Goal: Task Accomplishment & Management: Use online tool/utility

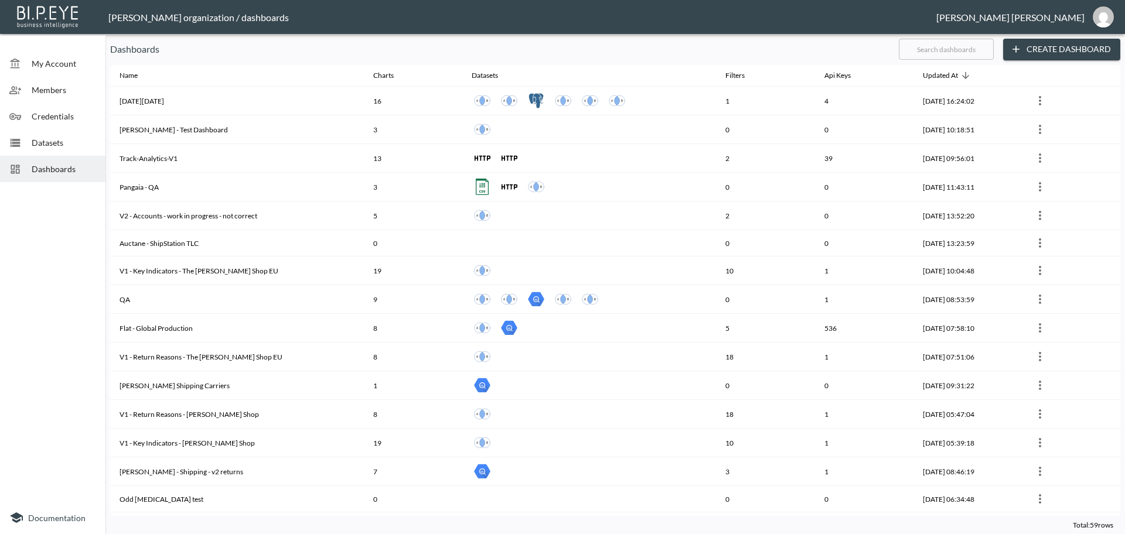
click at [899, 52] on input "text" at bounding box center [946, 49] width 95 height 29
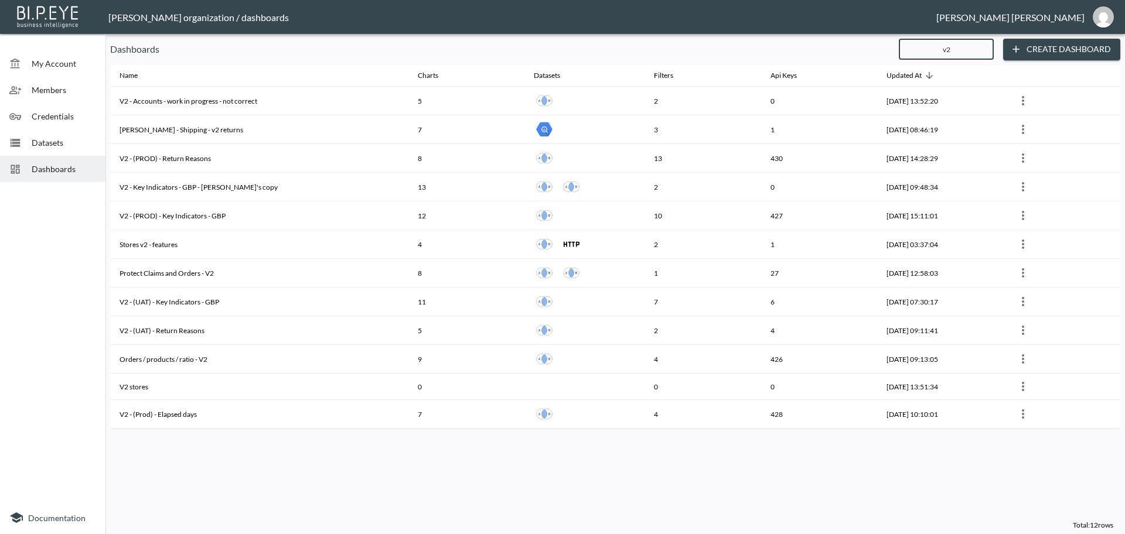
type input "v2"
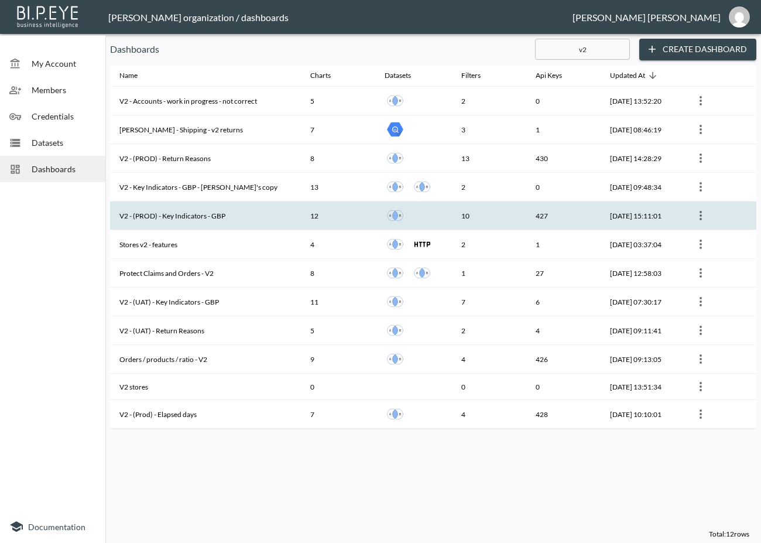
click at [227, 212] on th "V2 - (PROD) - Key Indicators - GBP" at bounding box center [205, 215] width 191 height 29
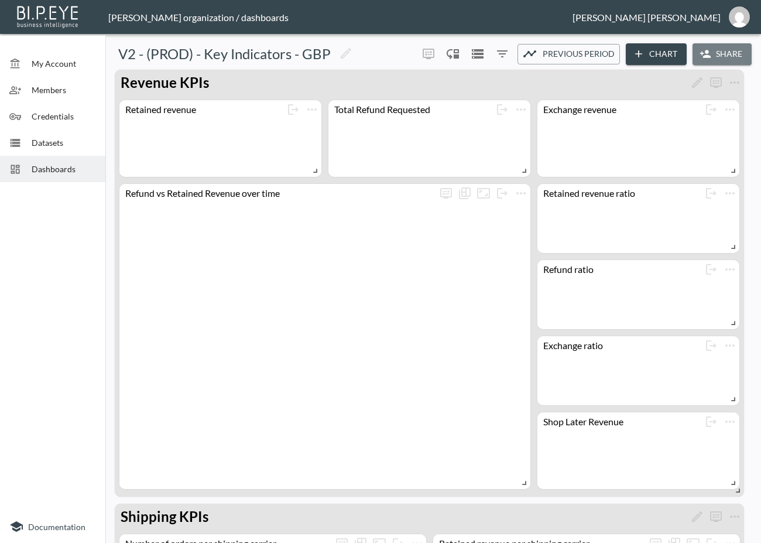
click at [710, 47] on button "Share" at bounding box center [722, 54] width 59 height 22
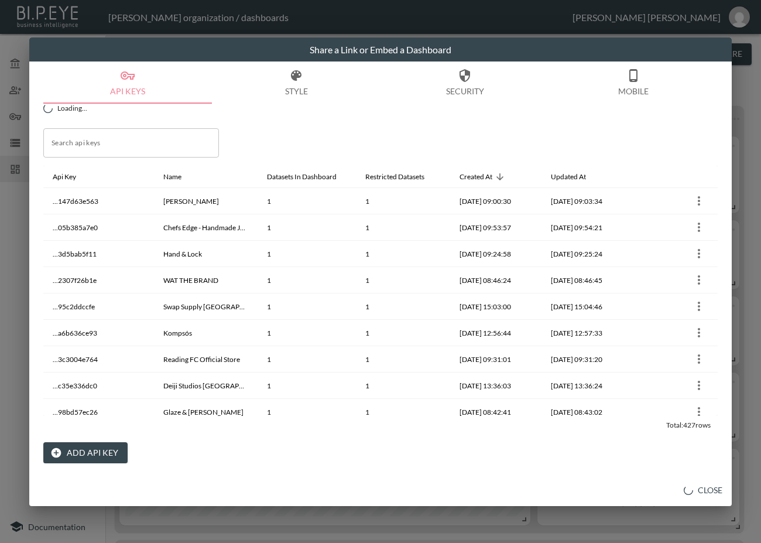
scroll to position [122, 0]
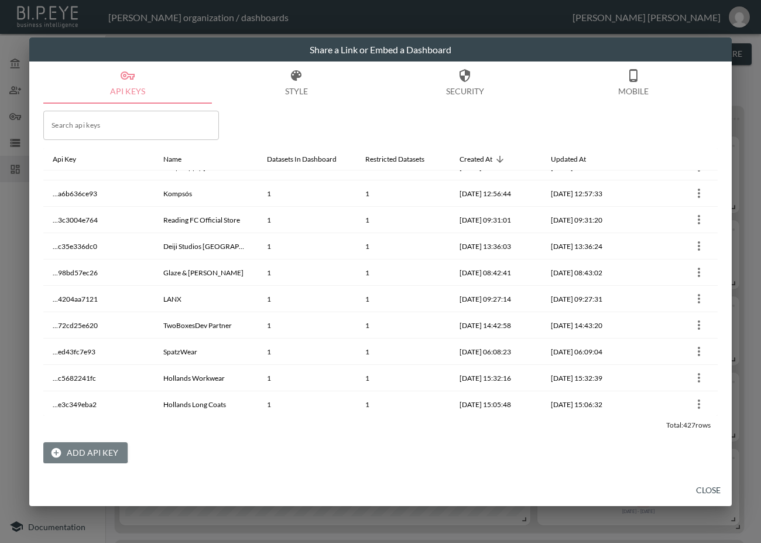
click at [62, 406] on button "Add API Key" at bounding box center [85, 453] width 84 height 22
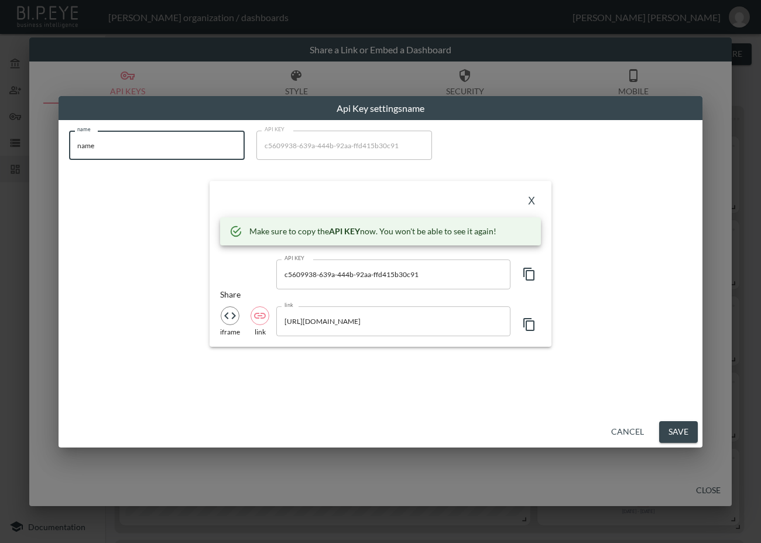
drag, startPoint x: 110, startPoint y: 143, endPoint x: 52, endPoint y: 172, distance: 64.7
click at [52, 172] on div "Api Key settings name name name name API KEY c5609938-639a-444b-92aa-ffd415b30c…" at bounding box center [380, 271] width 761 height 543
paste input "Thistle and Spir"
type input "Thistle and Spire"
click at [530, 268] on icon "button" at bounding box center [529, 274] width 11 height 13
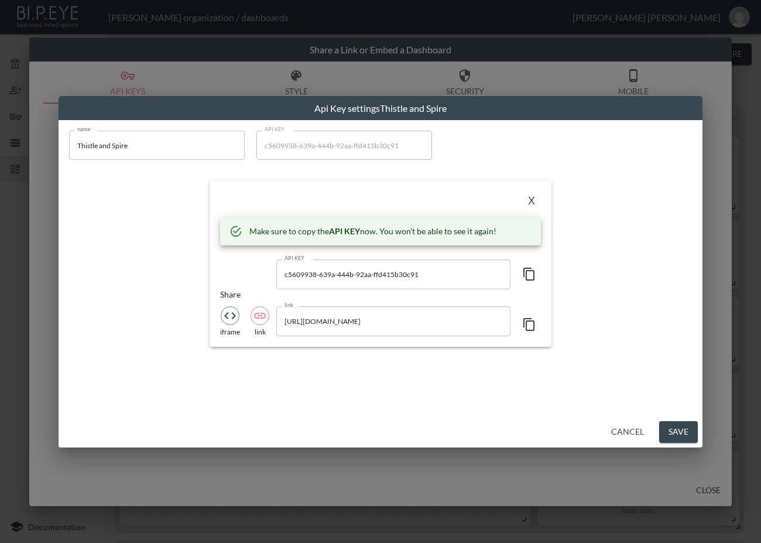
click at [535, 197] on button "X" at bounding box center [531, 201] width 19 height 19
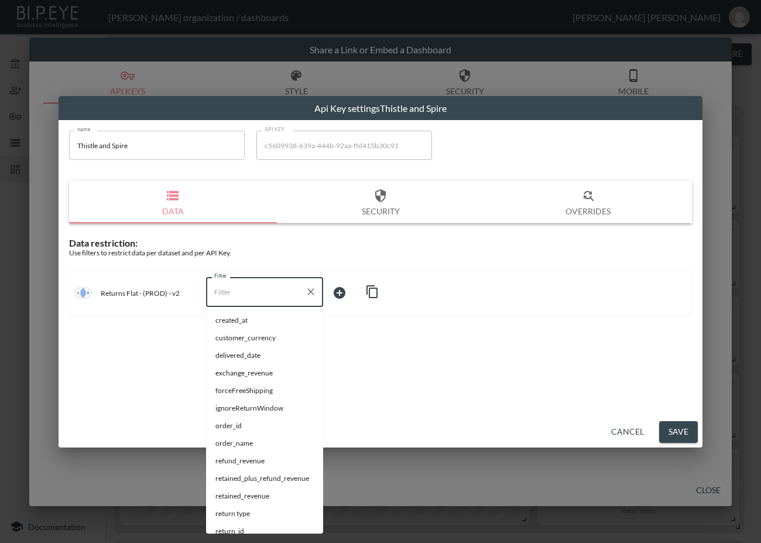
click at [254, 298] on input "Filter" at bounding box center [255, 291] width 89 height 19
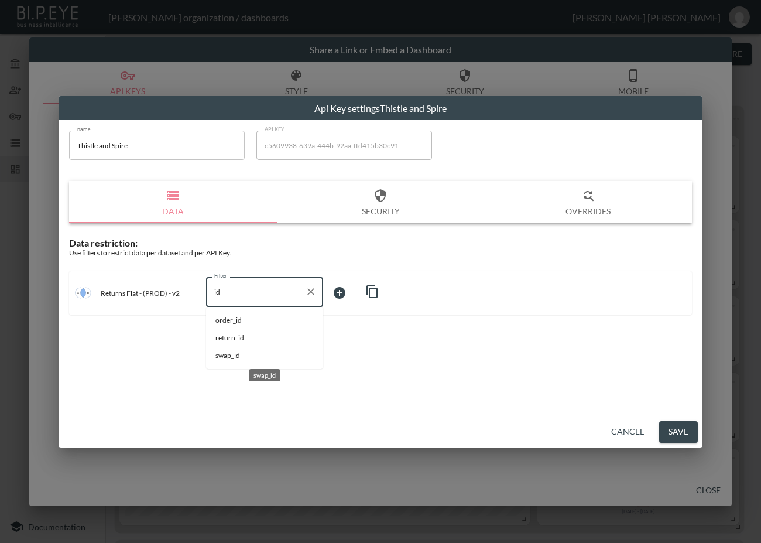
click at [258, 352] on span "swap_id" at bounding box center [265, 355] width 98 height 11
type input "swap_id"
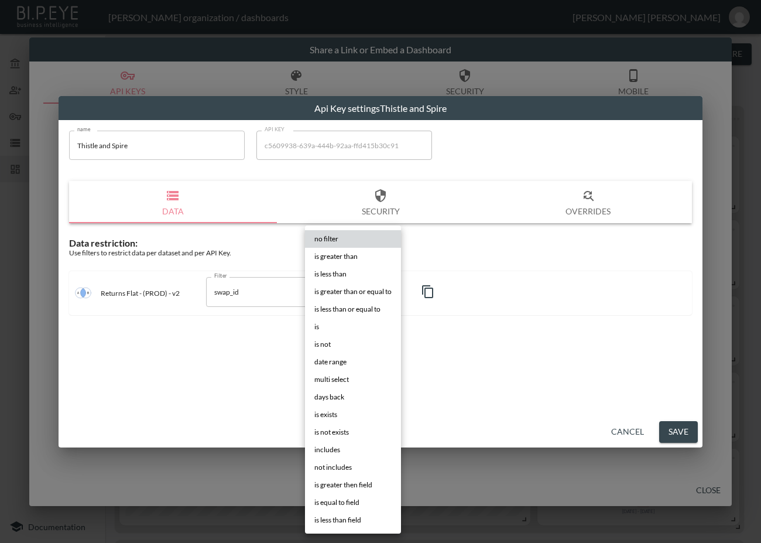
click at [371, 293] on body "BI.P.EYE, Interactive Analytics Dashboards - app [PERSON_NAME] organization / d…" at bounding box center [380, 271] width 761 height 543
click at [358, 324] on li "is" at bounding box center [353, 327] width 96 height 18
type input "is"
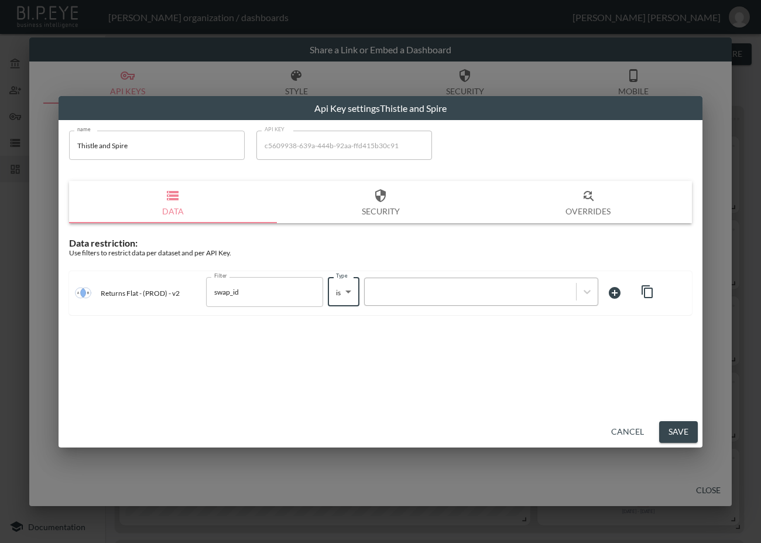
click at [468, 294] on div at bounding box center [471, 291] width 200 height 11
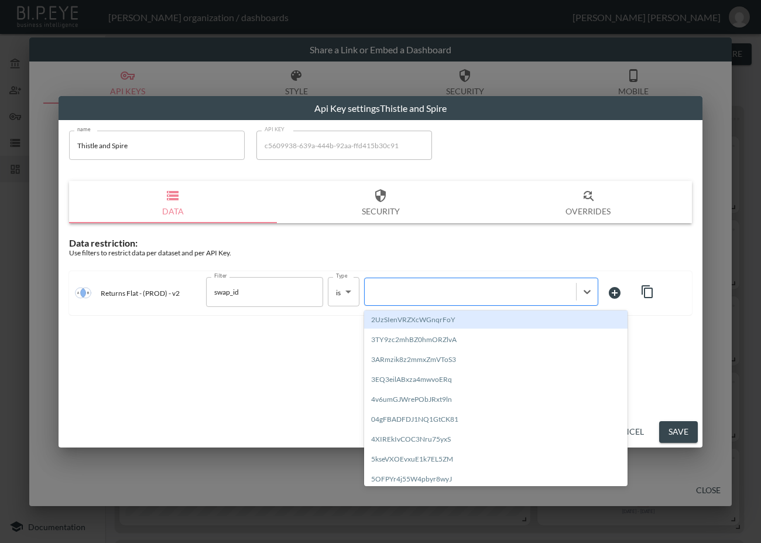
paste input "0eWuoQgavJatxuCWwlZn"
type input "0eWuoQgavJatxuCWwlZn"
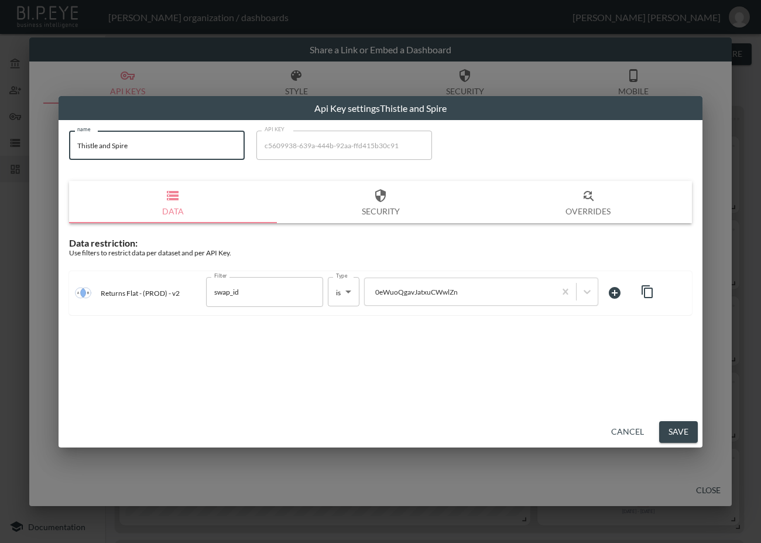
drag, startPoint x: 142, startPoint y: 141, endPoint x: 12, endPoint y: 162, distance: 131.7
click at [12, 162] on div "Api Key settings Thistle and Spire name Thistle and Spire name API KEY c5609938…" at bounding box center [380, 271] width 761 height 543
click at [674, 406] on button "Save" at bounding box center [679, 432] width 39 height 22
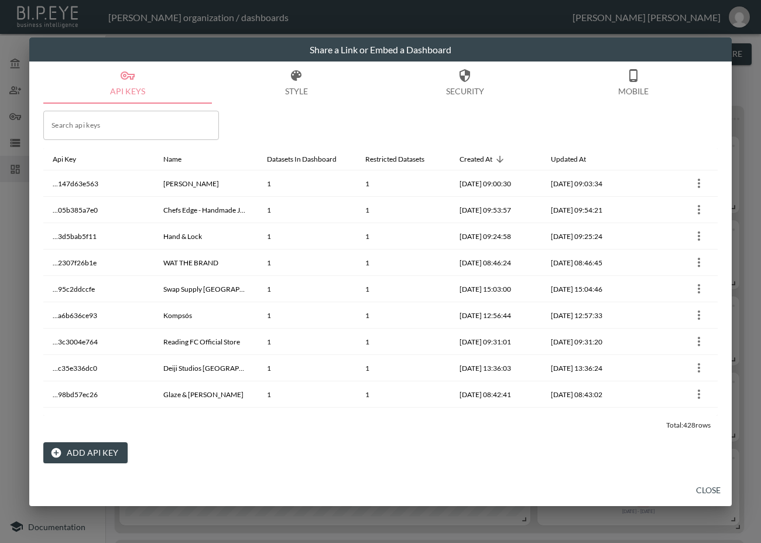
click at [715, 406] on button "Close" at bounding box center [708, 491] width 37 height 22
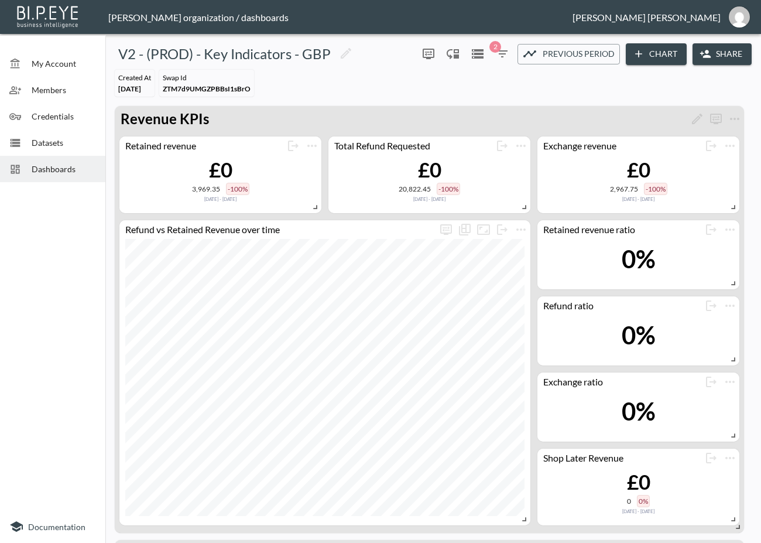
click at [40, 173] on span "Dashboards" at bounding box center [64, 169] width 64 height 12
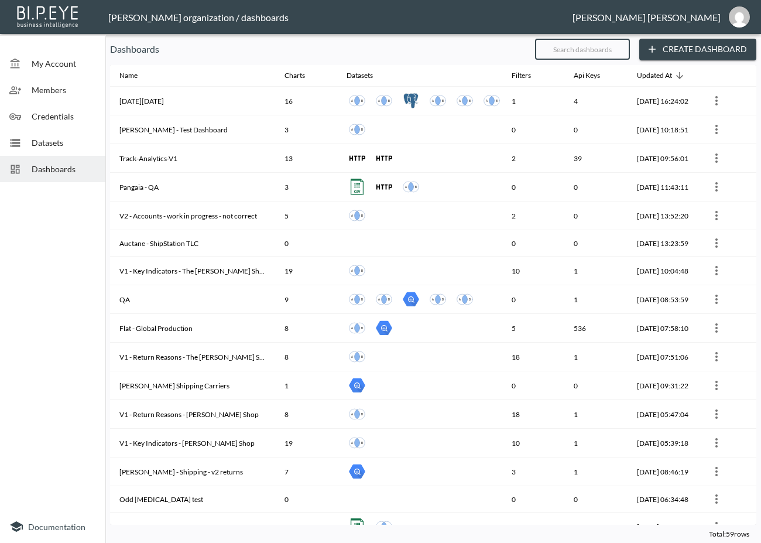
click at [597, 54] on input "text" at bounding box center [582, 49] width 95 height 29
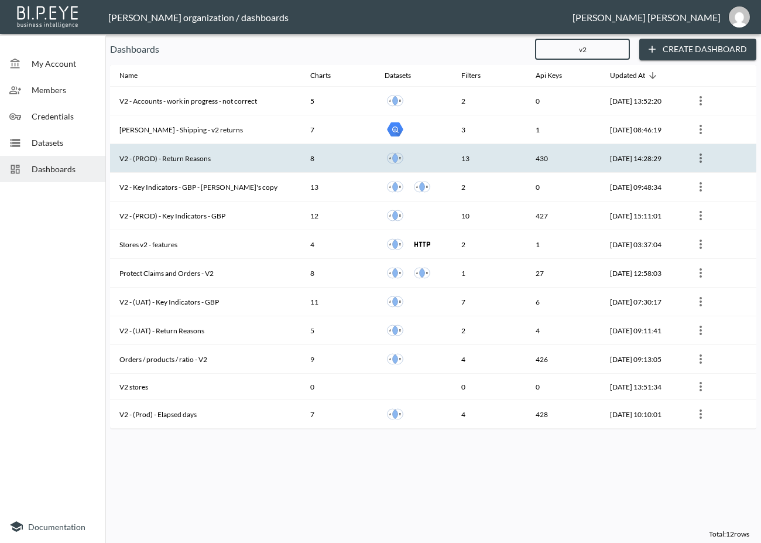
type input "v2"
click at [217, 158] on th "V2 - (PROD) - Return Reasons" at bounding box center [205, 158] width 191 height 29
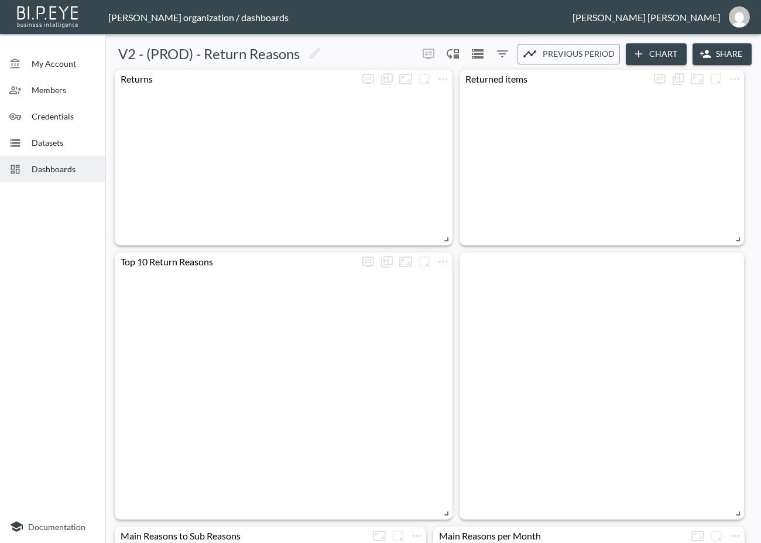
click at [706, 47] on button "Share" at bounding box center [722, 54] width 59 height 22
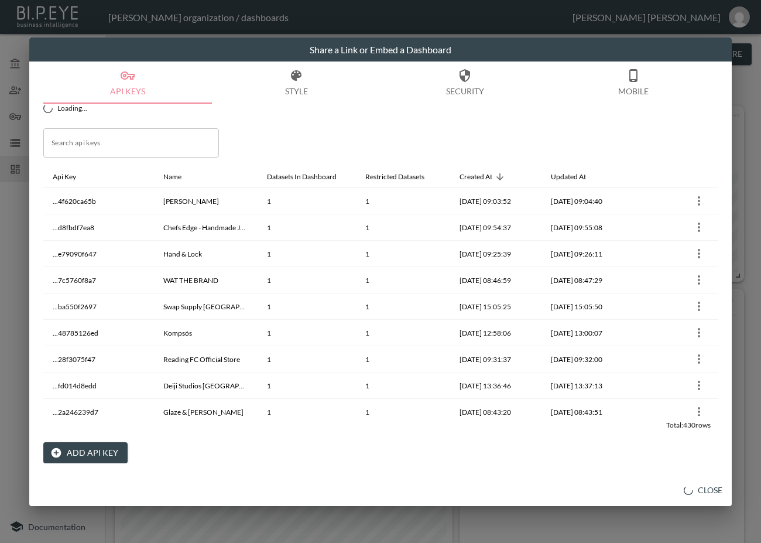
click at [104, 406] on button "Add API Key" at bounding box center [85, 453] width 84 height 22
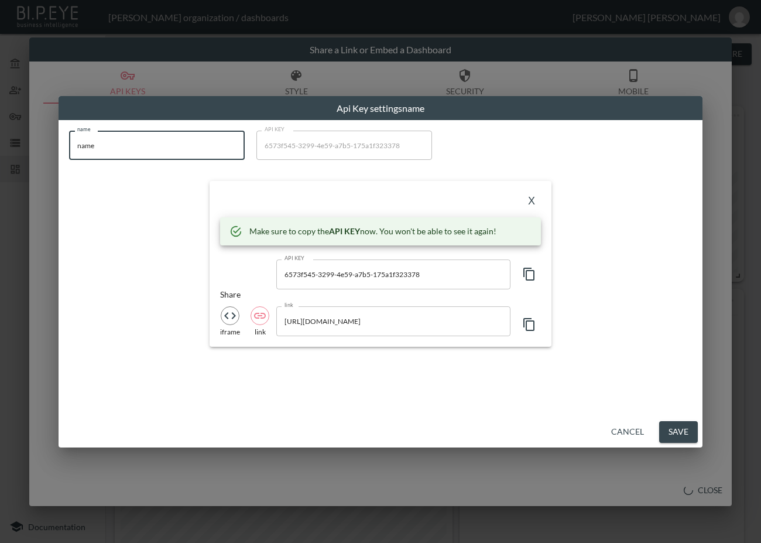
drag, startPoint x: 151, startPoint y: 137, endPoint x: -6, endPoint y: 168, distance: 159.9
click at [0, 168] on html "BI.P.EYE, Interactive Analytics Dashboards - app [PERSON_NAME] organization / d…" at bounding box center [380, 271] width 761 height 543
paste input "Thistle and Spir"
type input "Thistle and Spire"
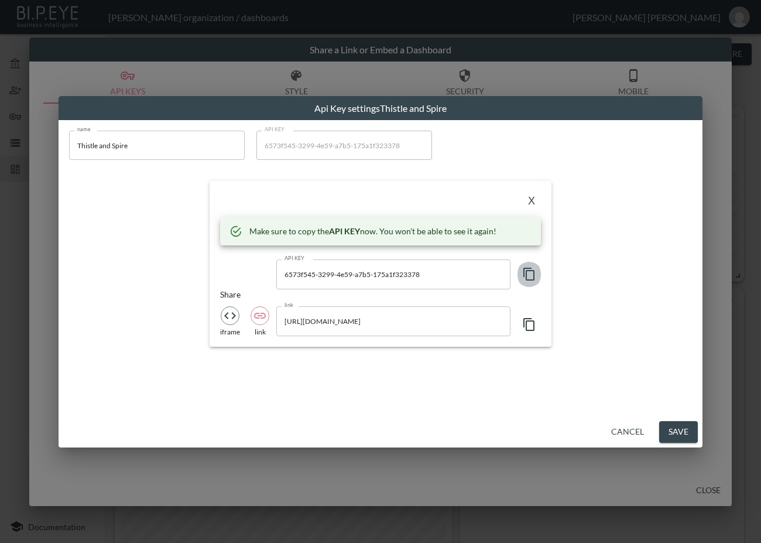
click at [525, 268] on icon "button" at bounding box center [529, 274] width 11 height 13
click at [324, 196] on div "X" at bounding box center [380, 201] width 321 height 19
click at [532, 199] on button "X" at bounding box center [531, 201] width 19 height 19
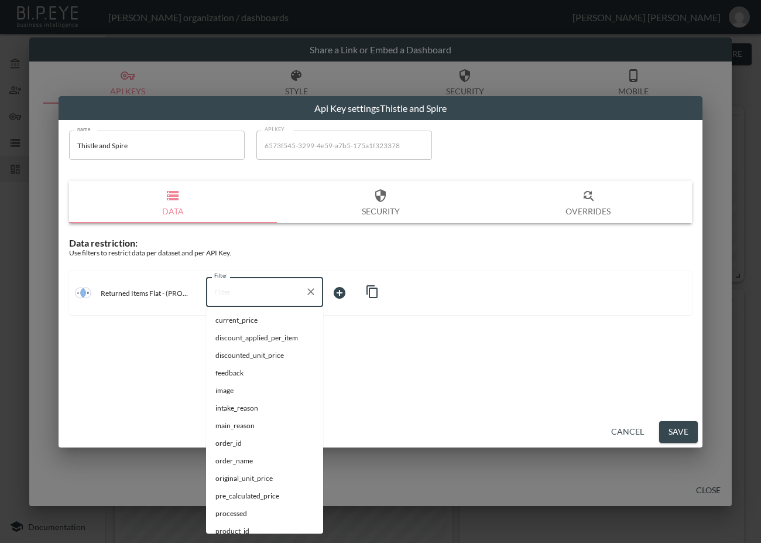
click at [285, 299] on input "Filter" at bounding box center [255, 291] width 89 height 19
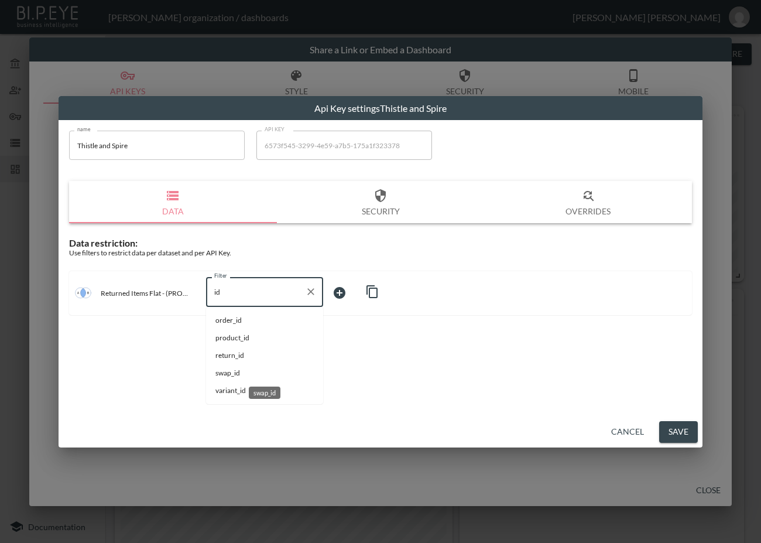
click at [257, 369] on span "swap_id" at bounding box center [265, 373] width 98 height 11
type input "swap_id"
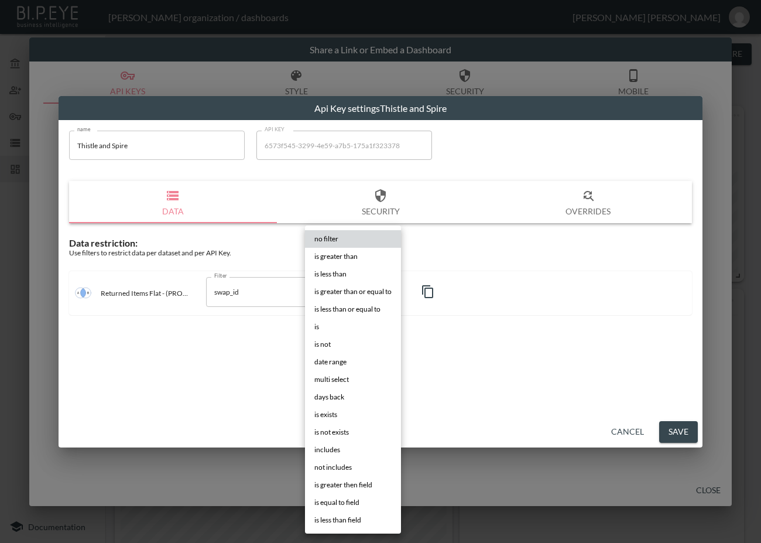
click at [347, 294] on body "BI.P.EYE, Interactive Analytics Dashboards - app [PERSON_NAME] organization / d…" at bounding box center [380, 271] width 761 height 543
click at [344, 333] on li "is" at bounding box center [353, 327] width 96 height 18
type input "is"
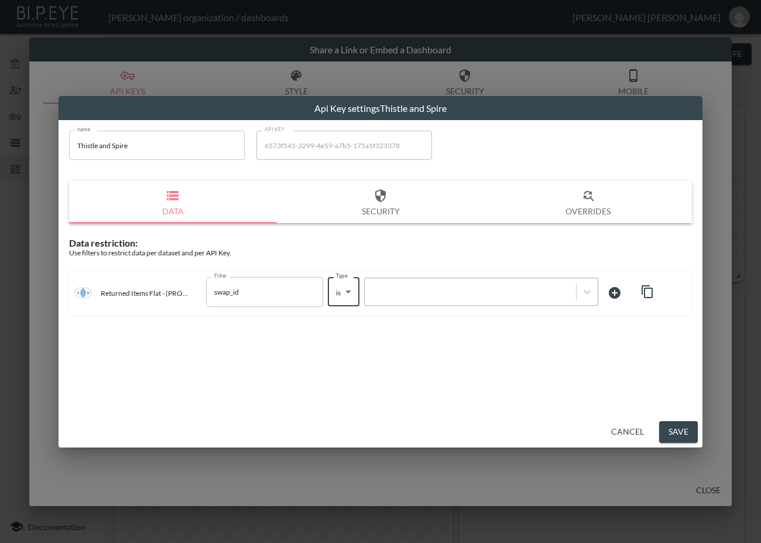
click at [418, 290] on div at bounding box center [471, 291] width 200 height 11
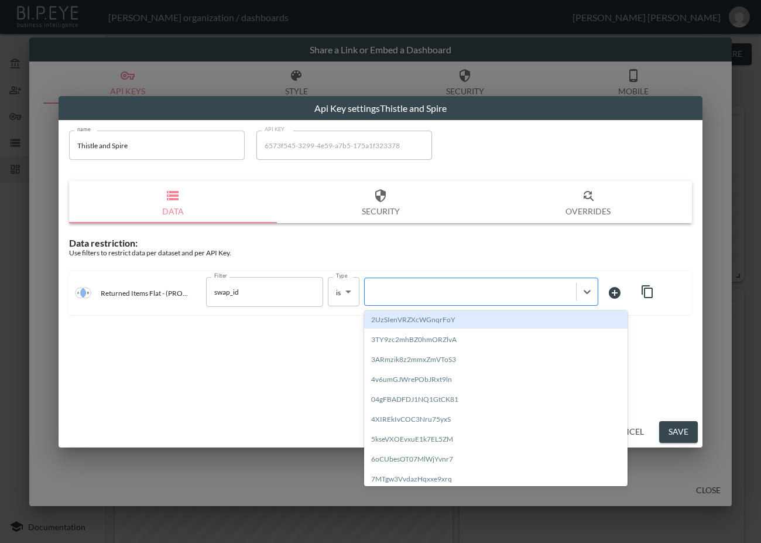
paste input "0eWuoQgavJatxuCWwlZn"
type input "0eWuoQgavJatxuCWwlZn"
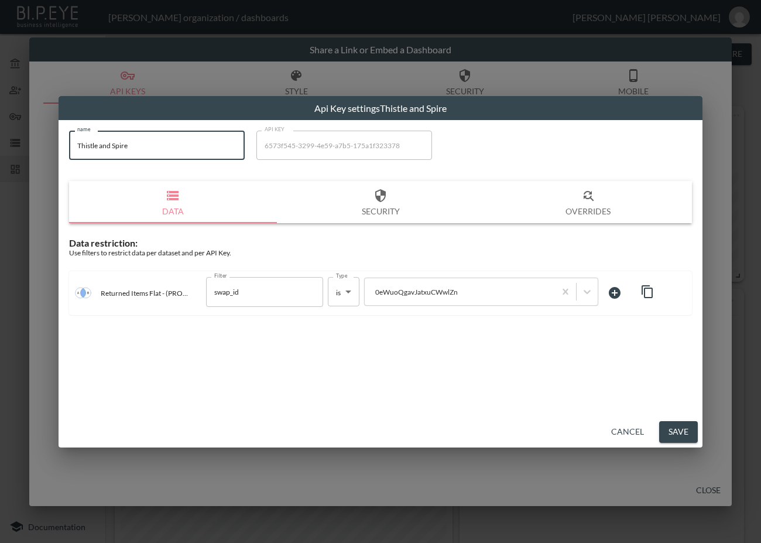
drag, startPoint x: 144, startPoint y: 136, endPoint x: 52, endPoint y: 161, distance: 95.3
click at [53, 159] on div "Api Key settings Thistle and Spire name Thistle and Spire name API KEY 6573f545…" at bounding box center [380, 271] width 761 height 543
click at [679, 406] on button "Save" at bounding box center [679, 432] width 39 height 22
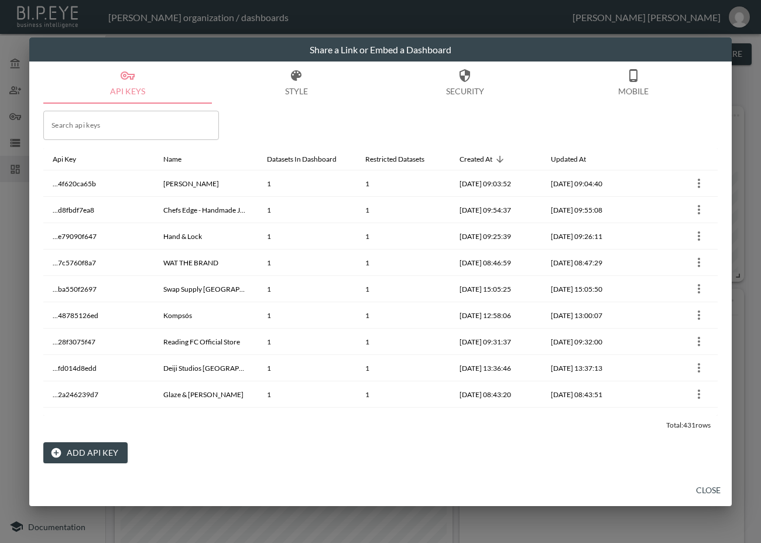
click at [713, 406] on button "Close" at bounding box center [708, 491] width 37 height 22
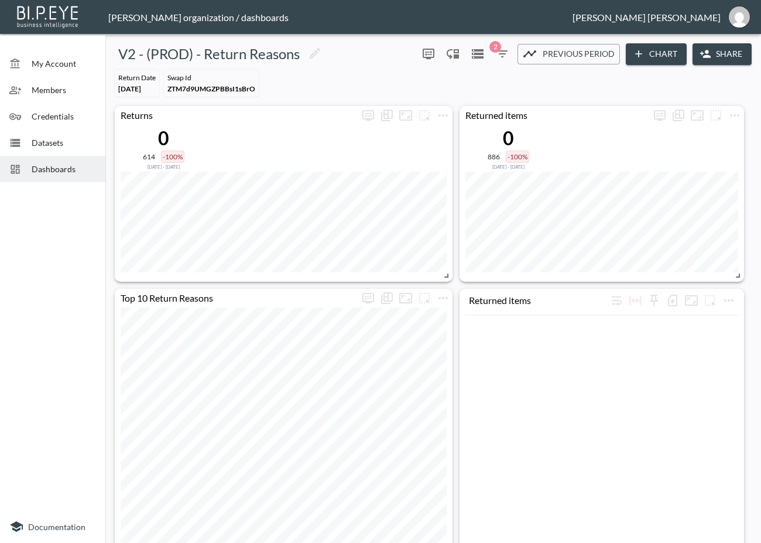
click at [50, 170] on span "Dashboards" at bounding box center [64, 169] width 64 height 12
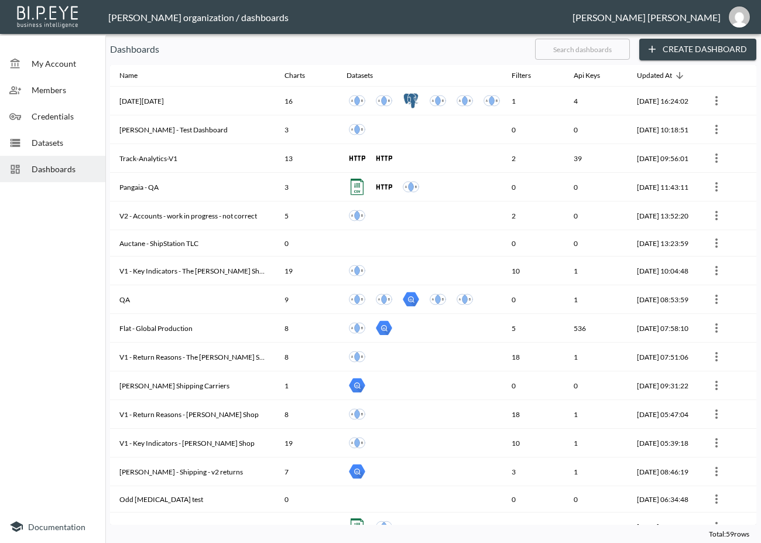
click at [608, 49] on input "text" at bounding box center [582, 49] width 95 height 29
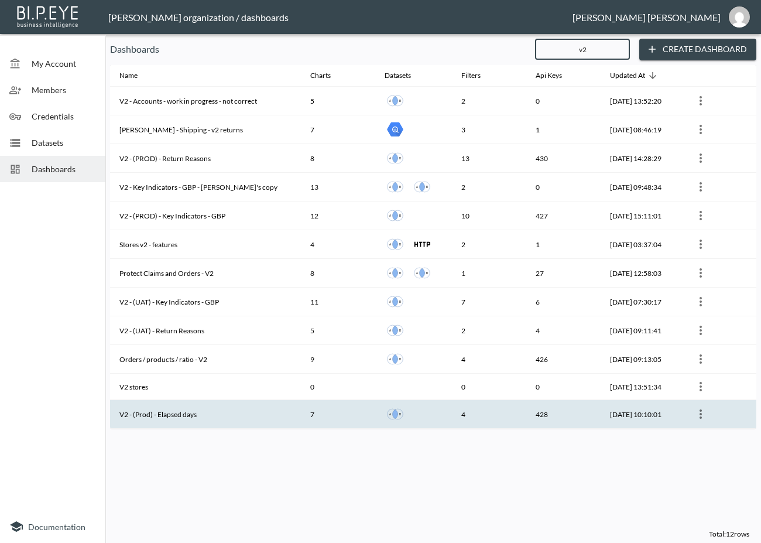
type input "v2"
click at [187, 406] on th "V2 - (Prod) - Elapsed days" at bounding box center [205, 414] width 191 height 29
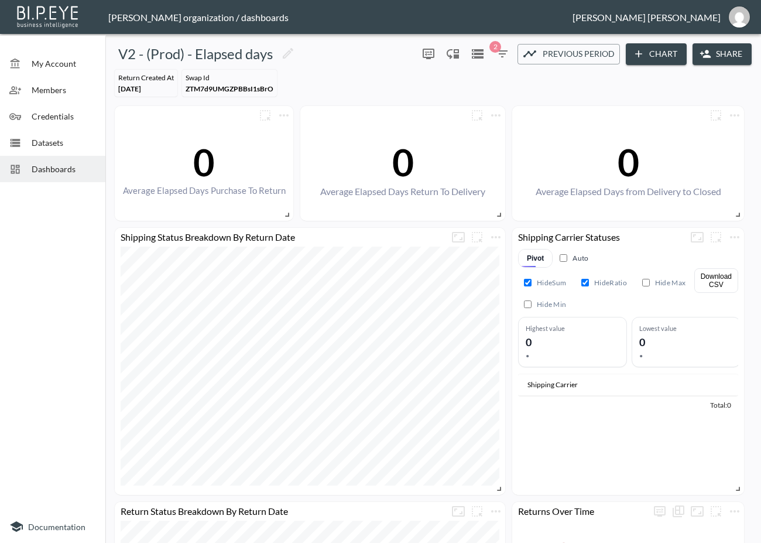
drag, startPoint x: 58, startPoint y: 261, endPoint x: 336, endPoint y: 199, distance: 284.5
click at [57, 262] on div at bounding box center [52, 348] width 105 height 323
click at [715, 49] on button "Share" at bounding box center [722, 54] width 59 height 22
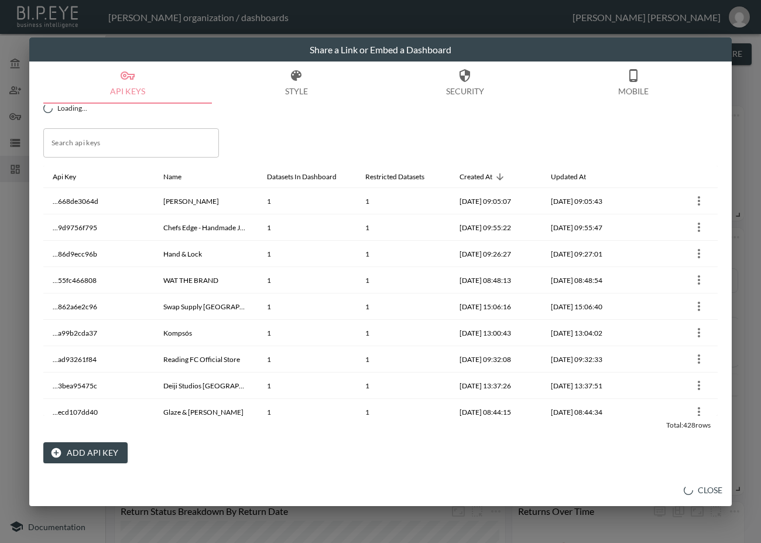
click at [83, 406] on button "Add API Key" at bounding box center [85, 453] width 84 height 22
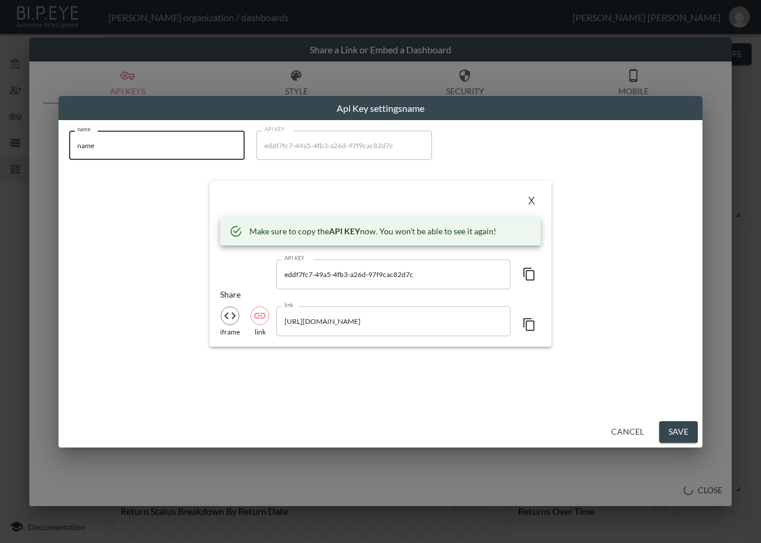
drag, startPoint x: 193, startPoint y: 158, endPoint x: 38, endPoint y: 166, distance: 154.8
click at [38, 166] on div "Api Key settings name name name name API KEY eddf7fc7-49a5-4fb3-a26d-97f9cac82d…" at bounding box center [380, 271] width 761 height 543
paste input "Thistle and Spir"
type input "Thistle and Spire"
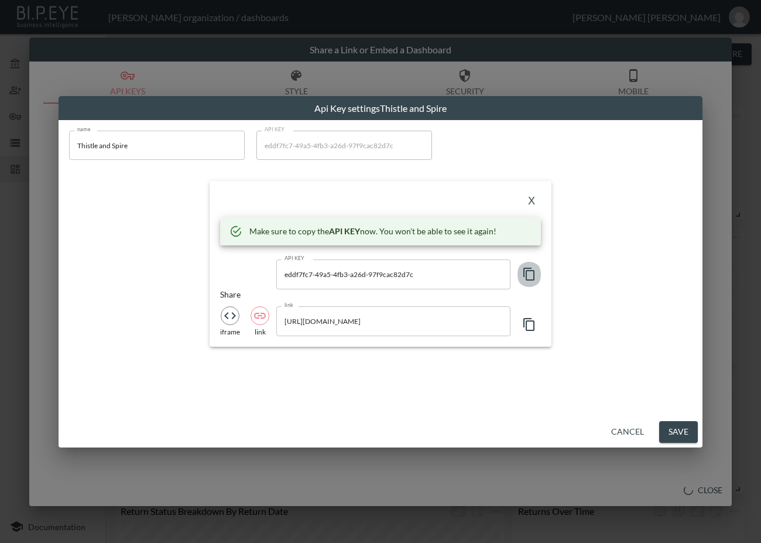
click at [531, 269] on icon "button" at bounding box center [529, 274] width 14 height 14
click at [260, 208] on div "X" at bounding box center [380, 201] width 321 height 19
click at [534, 202] on button "X" at bounding box center [531, 201] width 19 height 19
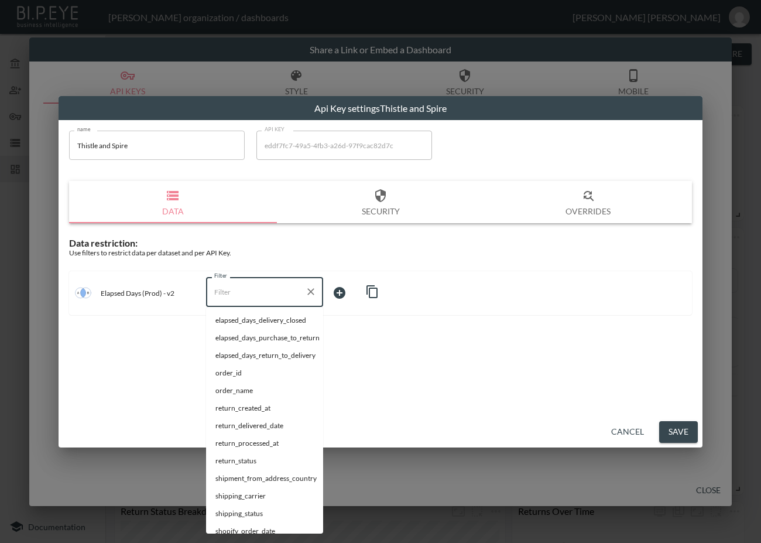
click at [247, 293] on input "Filter" at bounding box center [255, 291] width 89 height 19
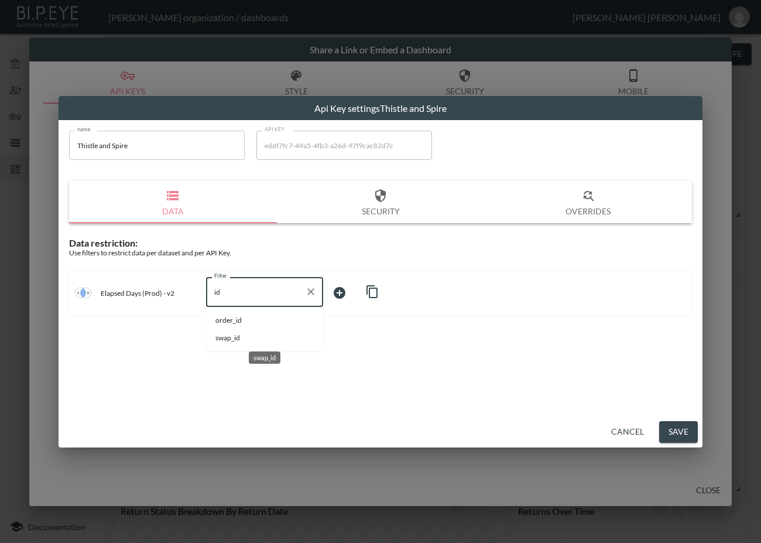
click at [236, 339] on span "swap_id" at bounding box center [265, 338] width 98 height 11
type input "swap_id"
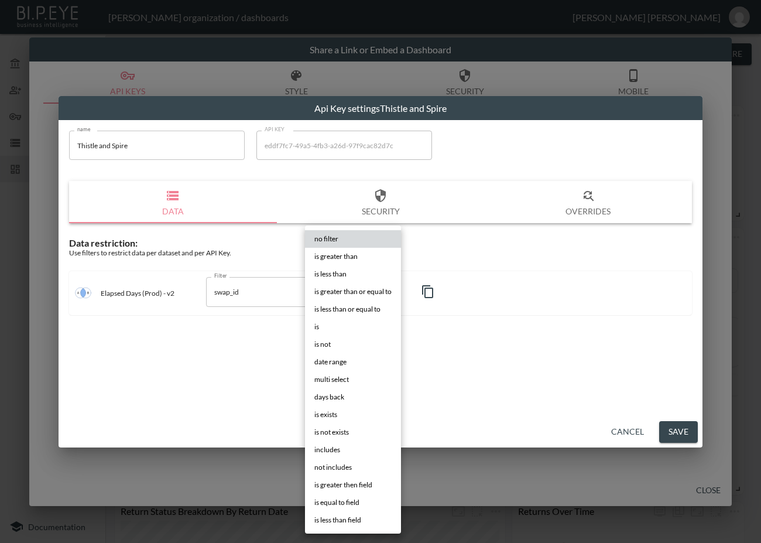
click at [365, 292] on body "BI.P.EYE, Interactive Analytics Dashboards - app [PERSON_NAME] organization / d…" at bounding box center [380, 271] width 761 height 543
click at [342, 323] on li "is" at bounding box center [353, 327] width 96 height 18
type input "is"
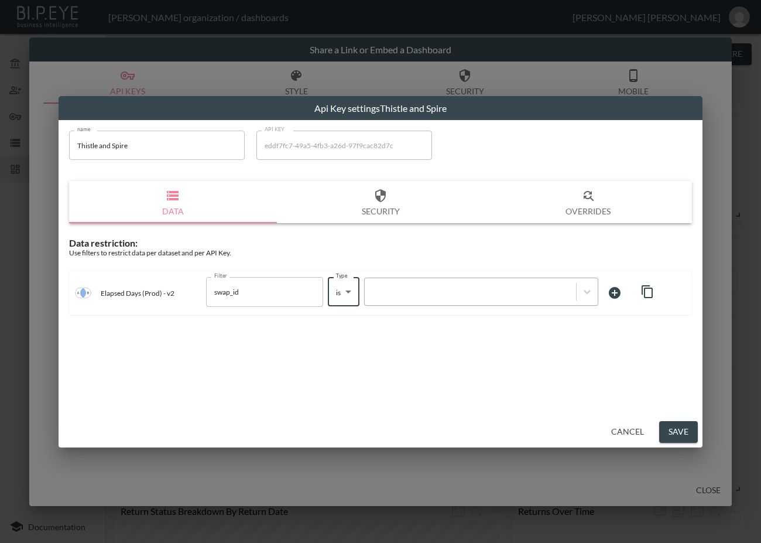
click at [460, 287] on div at bounding box center [471, 291] width 200 height 11
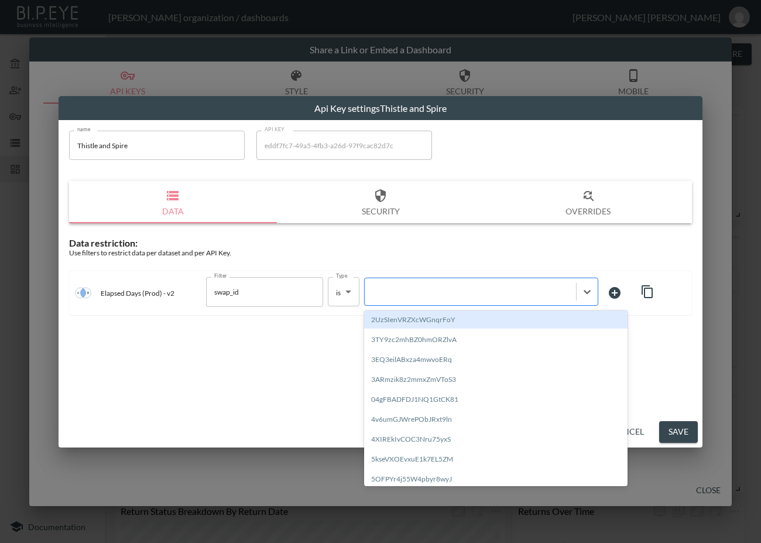
paste input "0eWuoQgavJatxuCWwlZn"
type input "0eWuoQgavJatxuCWwlZn"
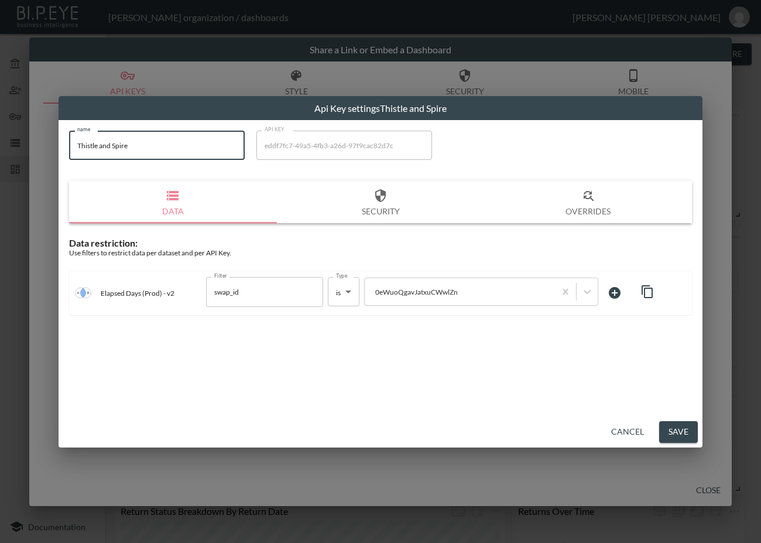
drag, startPoint x: 86, startPoint y: 157, endPoint x: 50, endPoint y: 160, distance: 36.4
click at [50, 160] on div "Api Key settings Thistle and Spire name Thistle and Spire name API KEY eddf7fc7…" at bounding box center [380, 271] width 761 height 543
click at [672, 406] on button "Save" at bounding box center [679, 432] width 39 height 22
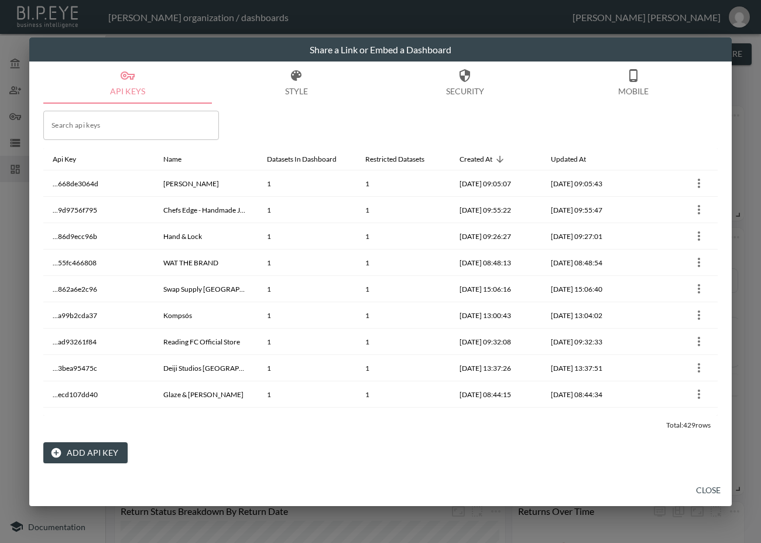
click at [709, 406] on button "Close" at bounding box center [708, 491] width 37 height 22
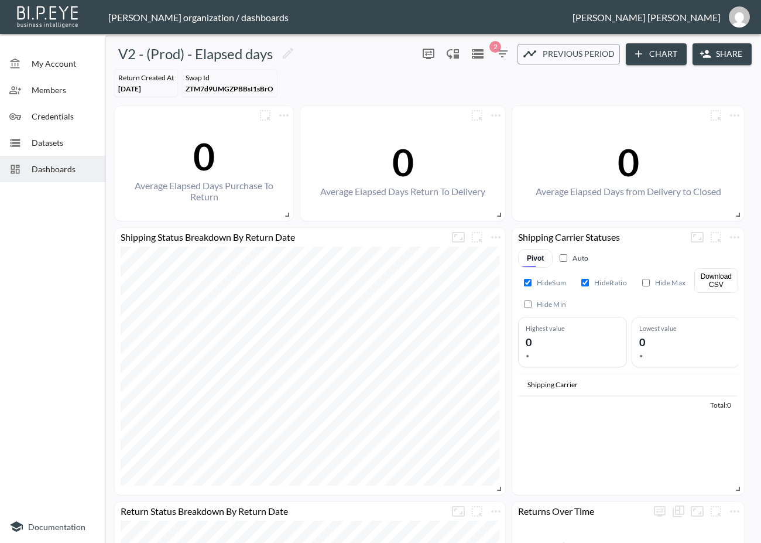
click at [34, 169] on span "Dashboards" at bounding box center [64, 169] width 64 height 12
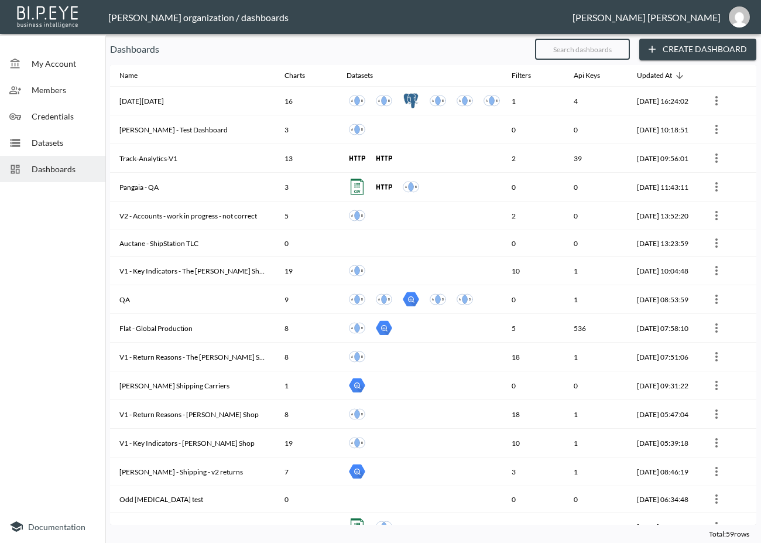
click at [593, 43] on input "text" at bounding box center [582, 49] width 95 height 29
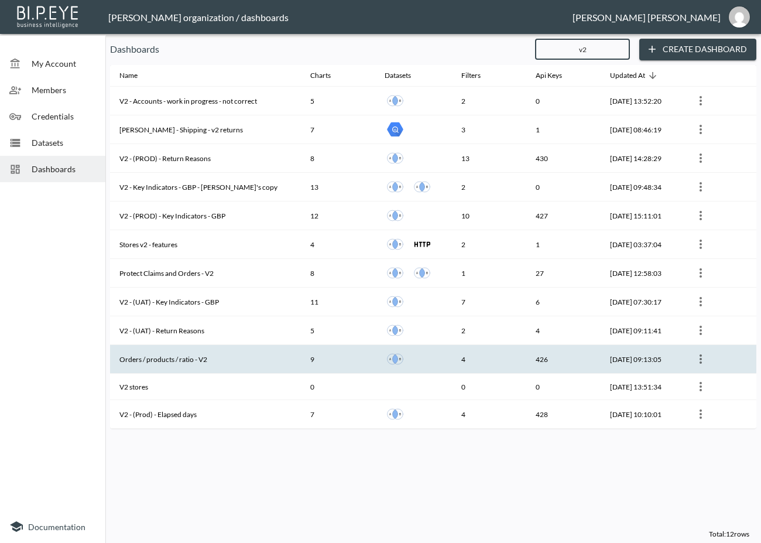
type input "v2"
click at [224, 351] on th "Orders / products / ratio - V2" at bounding box center [205, 359] width 191 height 29
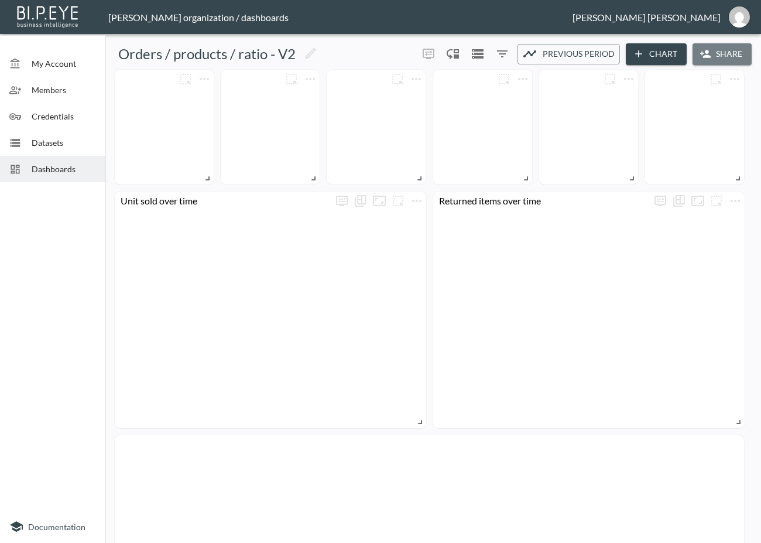
click at [711, 56] on button "Share" at bounding box center [722, 54] width 59 height 22
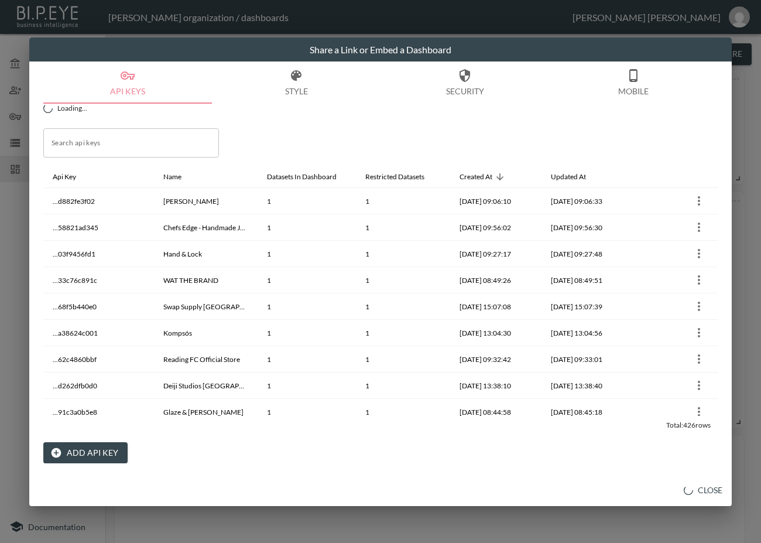
click at [84, 406] on button "Add API Key" at bounding box center [85, 453] width 84 height 22
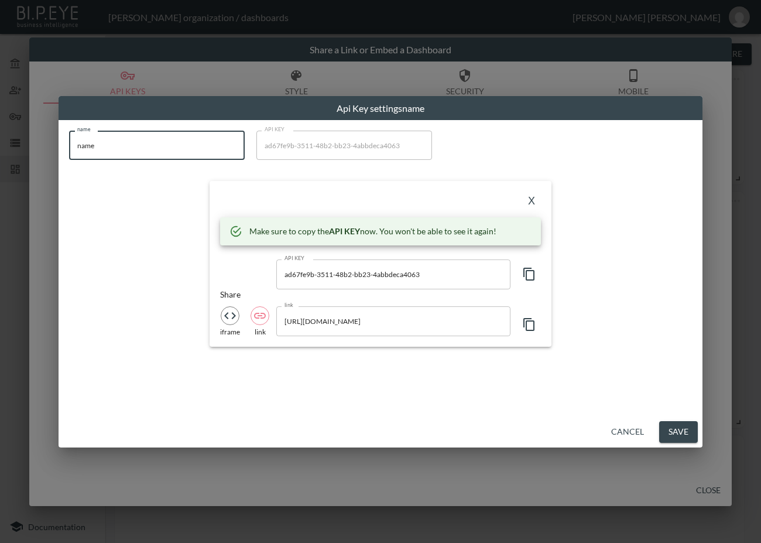
drag, startPoint x: 152, startPoint y: 144, endPoint x: -38, endPoint y: 161, distance: 191.1
click at [0, 161] on html "BI.P.EYE, Interactive Analytics Dashboards - app [PERSON_NAME] organization / d…" at bounding box center [380, 271] width 761 height 543
paste input "Thistle and Spir"
type input "Thistle and Spire"
click at [533, 272] on icon "button" at bounding box center [529, 274] width 14 height 14
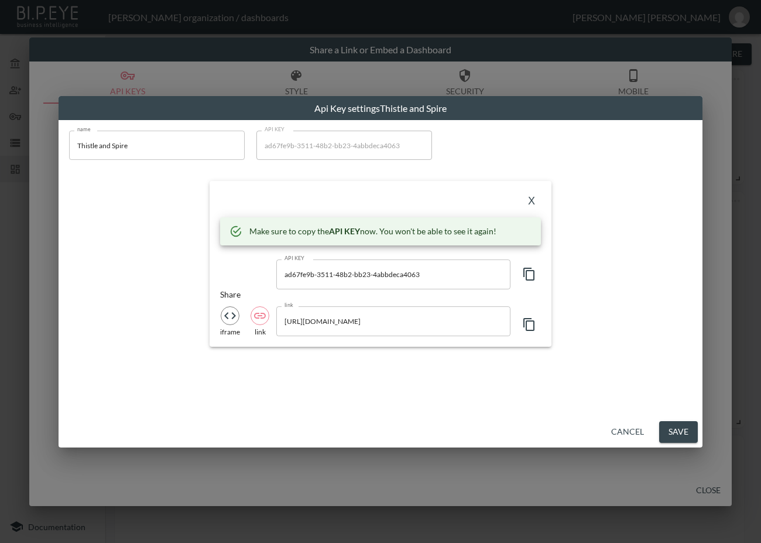
drag, startPoint x: 294, startPoint y: 199, endPoint x: 323, endPoint y: 197, distance: 29.4
click at [294, 199] on div "X" at bounding box center [380, 201] width 321 height 19
click at [529, 197] on button "X" at bounding box center [531, 201] width 19 height 19
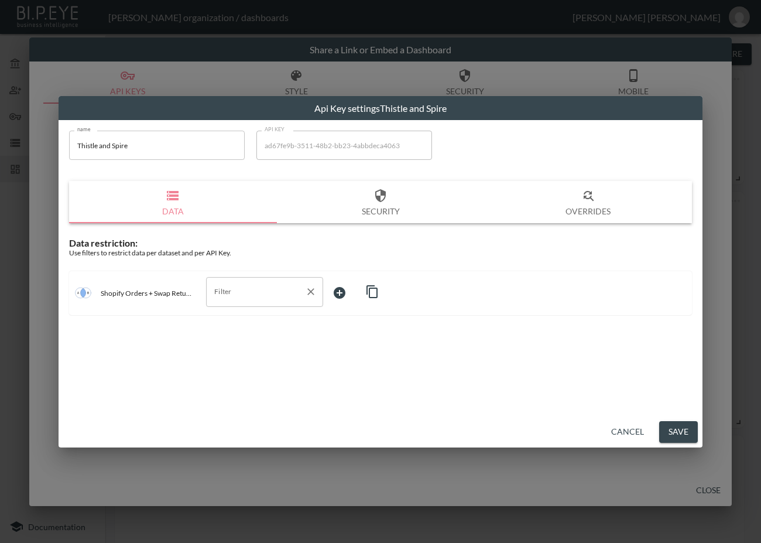
click at [264, 288] on input "Filter" at bounding box center [255, 291] width 89 height 19
click at [221, 353] on span "swap_id" at bounding box center [265, 355] width 98 height 11
type input "swap_id"
click at [369, 288] on body "BI.P.EYE, Interactive Analytics Dashboards - app [PERSON_NAME] organization / d…" at bounding box center [380, 271] width 761 height 543
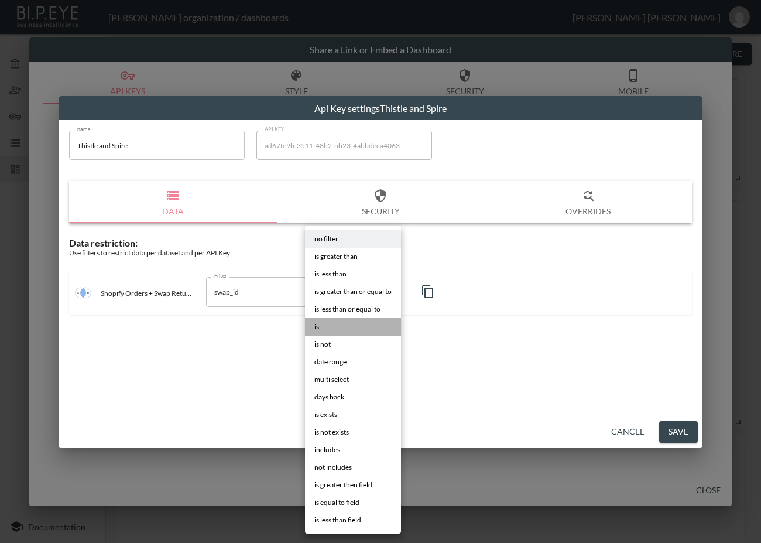
click at [341, 332] on li "is" at bounding box center [353, 327] width 96 height 18
type input "is"
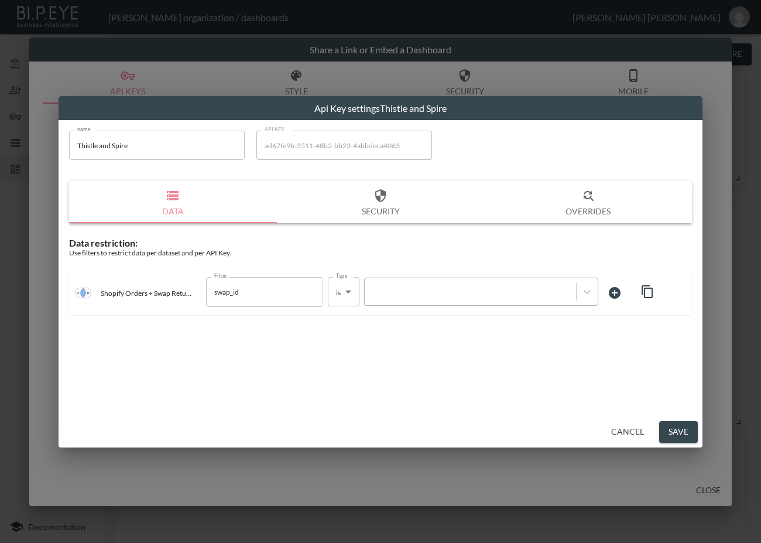
click at [471, 288] on div at bounding box center [471, 291] width 200 height 11
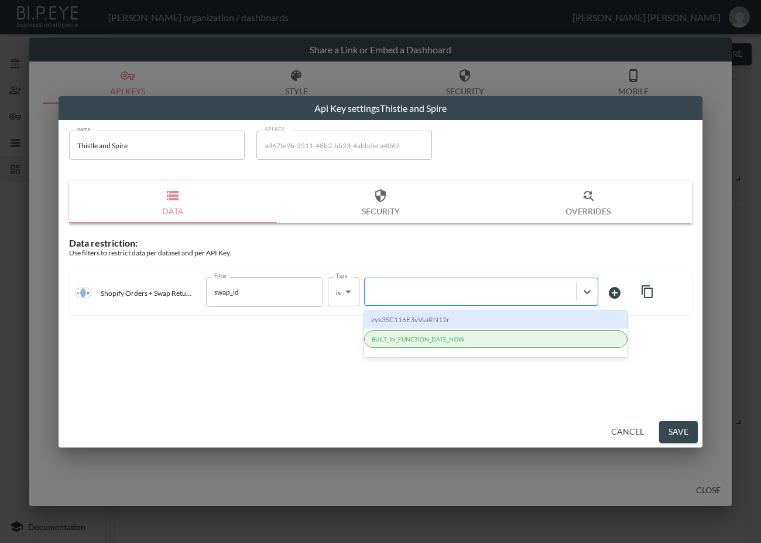
paste input "0eWuoQgavJatxuCWwlZn"
type input "0eWuoQgavJatxuCWwlZn"
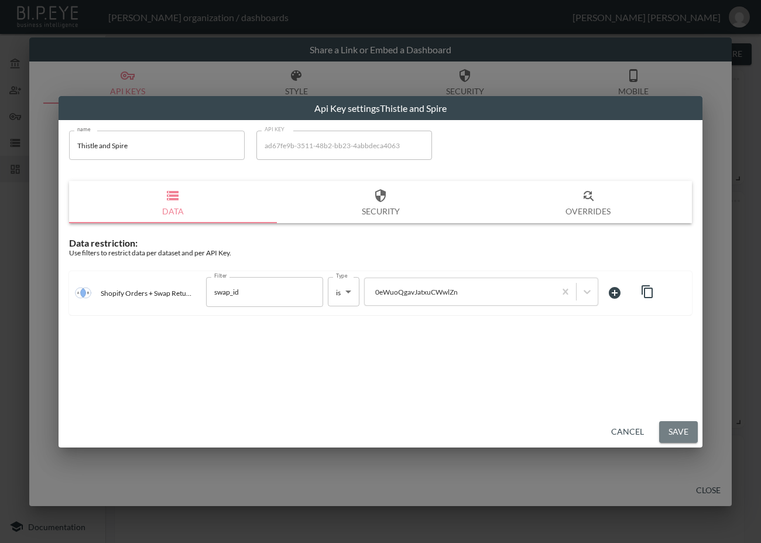
click at [686, 406] on button "Save" at bounding box center [679, 432] width 39 height 22
